Goal: Task Accomplishment & Management: Manage account settings

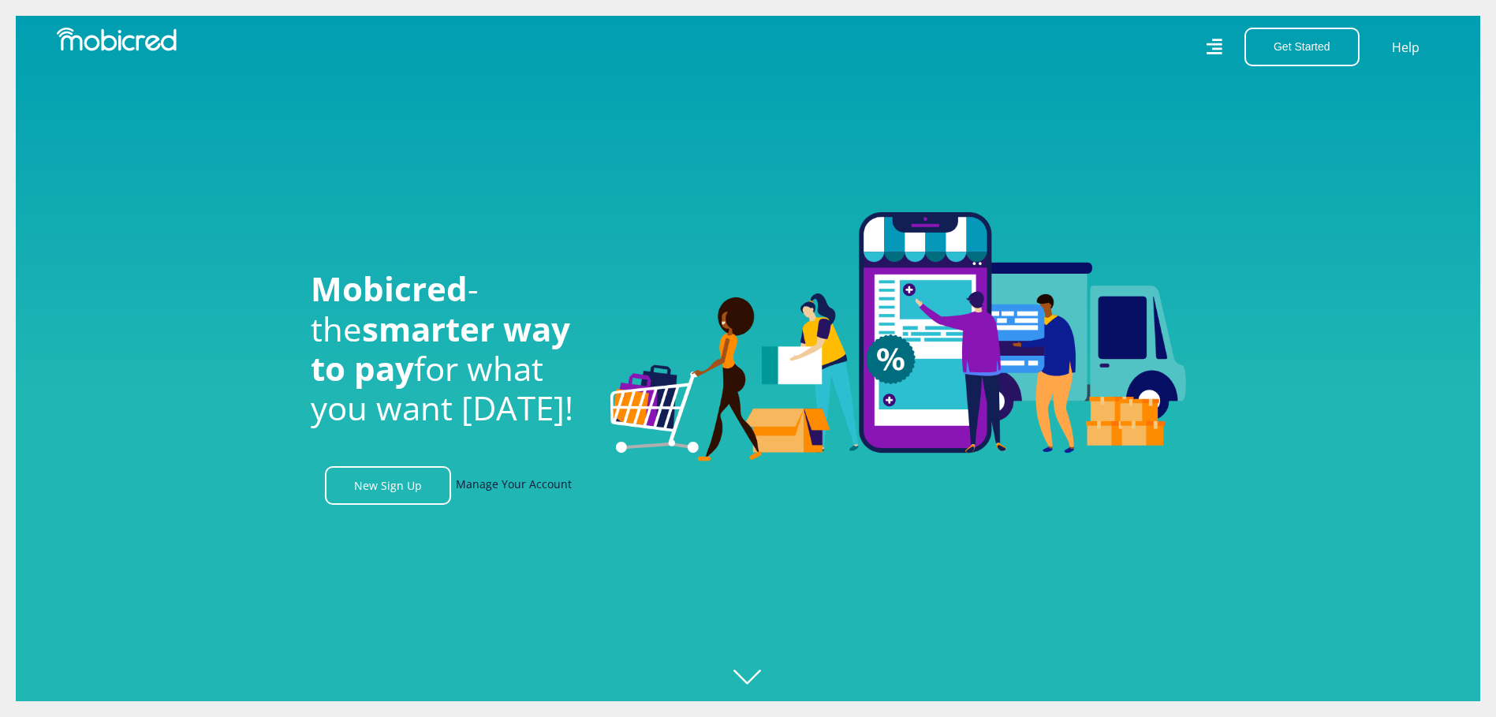
click at [495, 478] on link "Manage Your Account" at bounding box center [514, 485] width 116 height 39
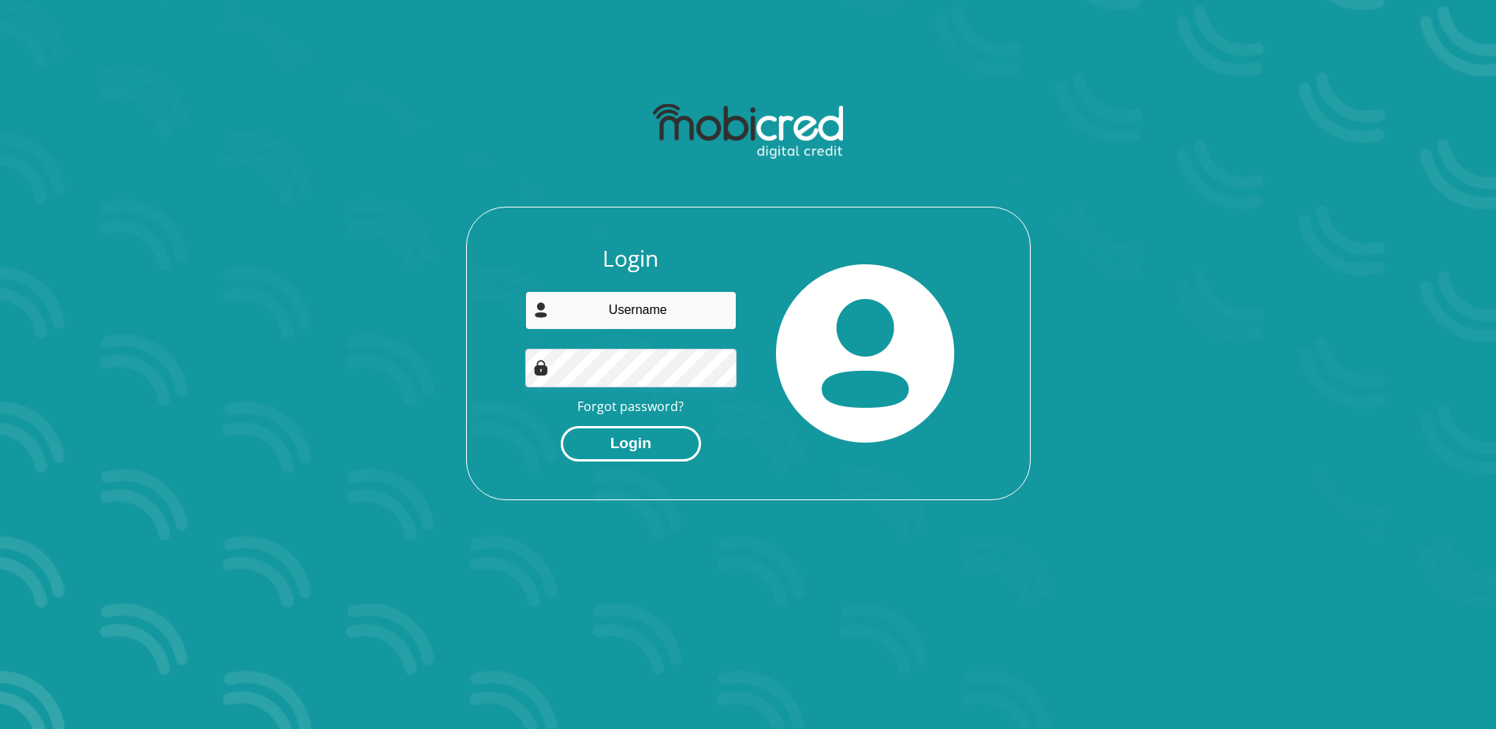
type input "monicafourie26@gmail.com"
click at [639, 445] on button "Login" at bounding box center [631, 443] width 140 height 35
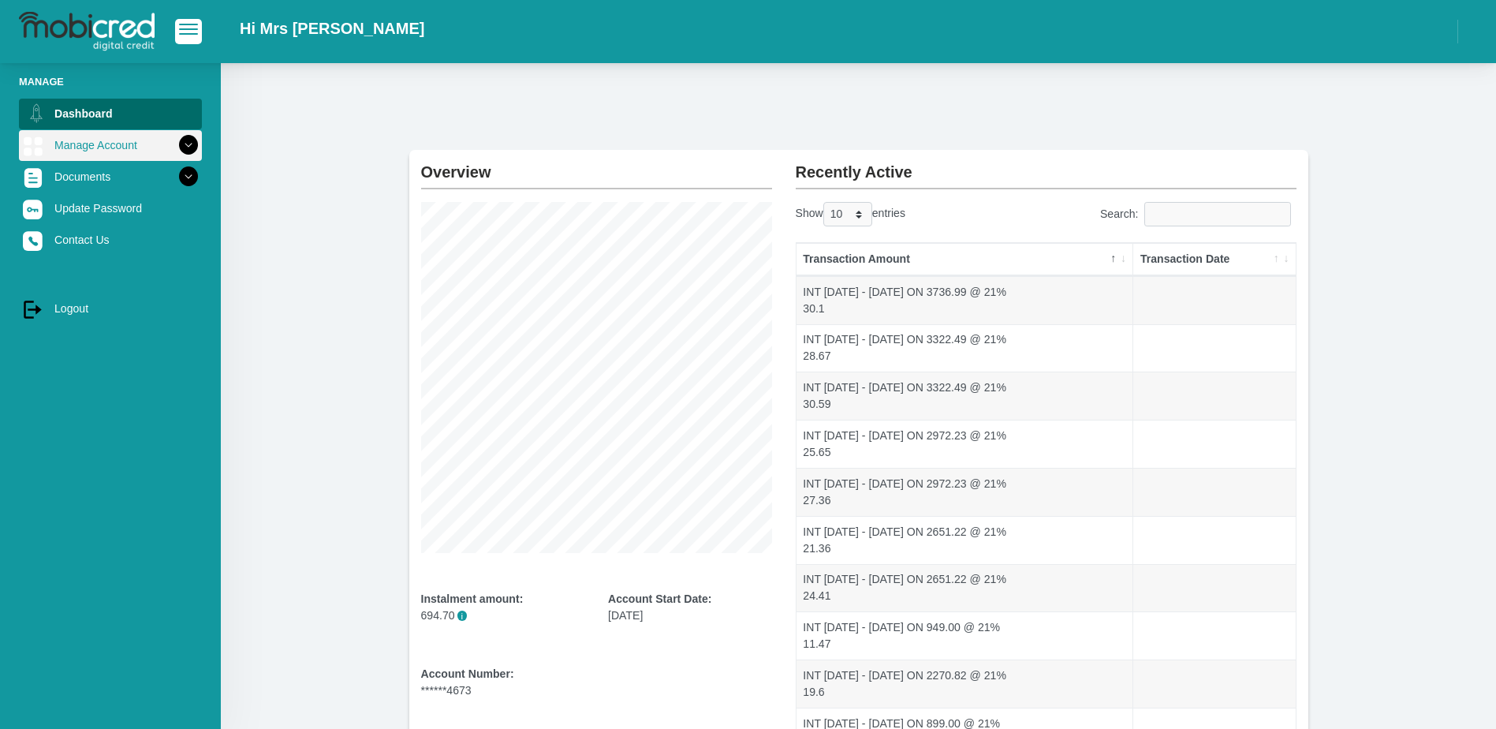
click at [92, 142] on link "Manage Account" at bounding box center [110, 145] width 183 height 30
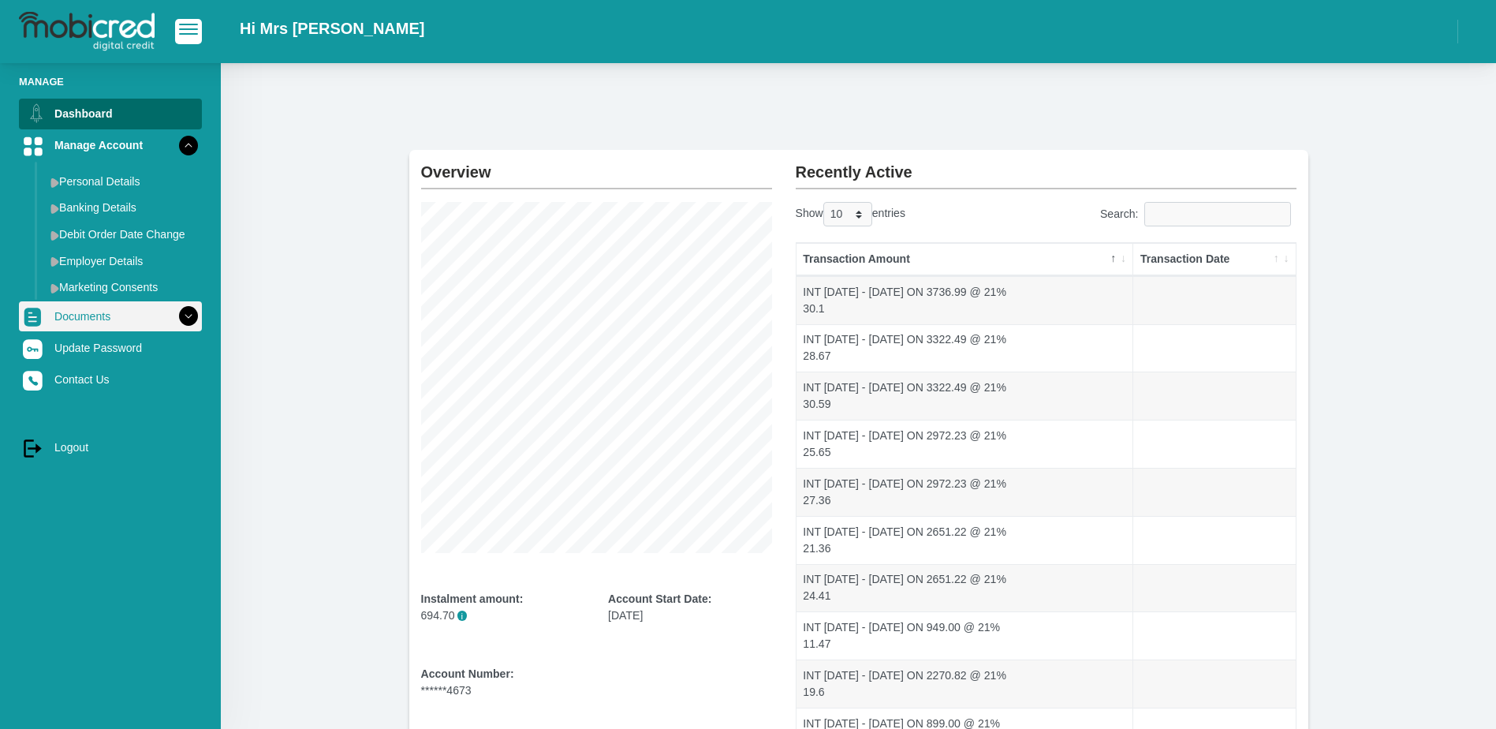
click at [108, 315] on link "Documents" at bounding box center [110, 316] width 183 height 30
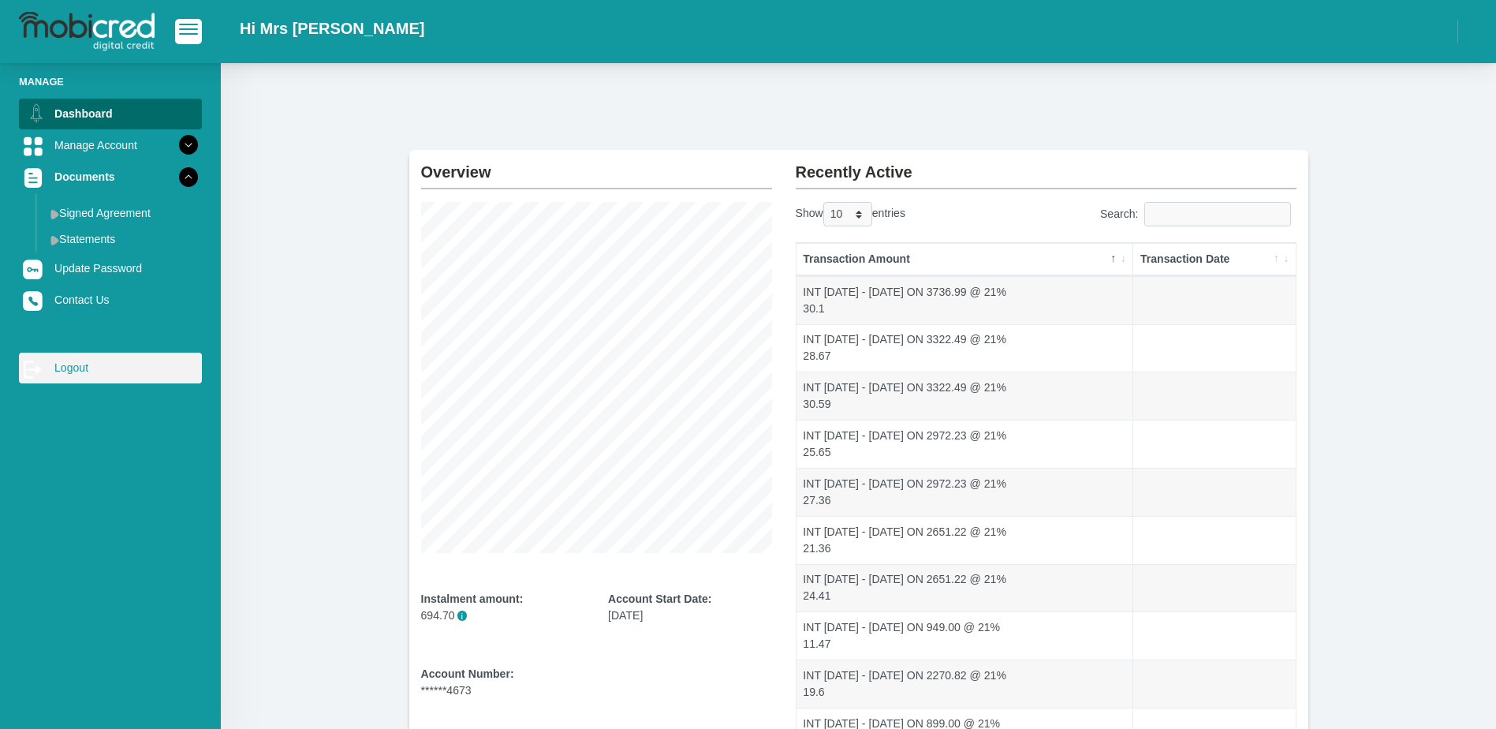
click at [93, 372] on link "log out Logout" at bounding box center [110, 367] width 183 height 30
